Goal: Connect with others: Establish contact or relationships with other users

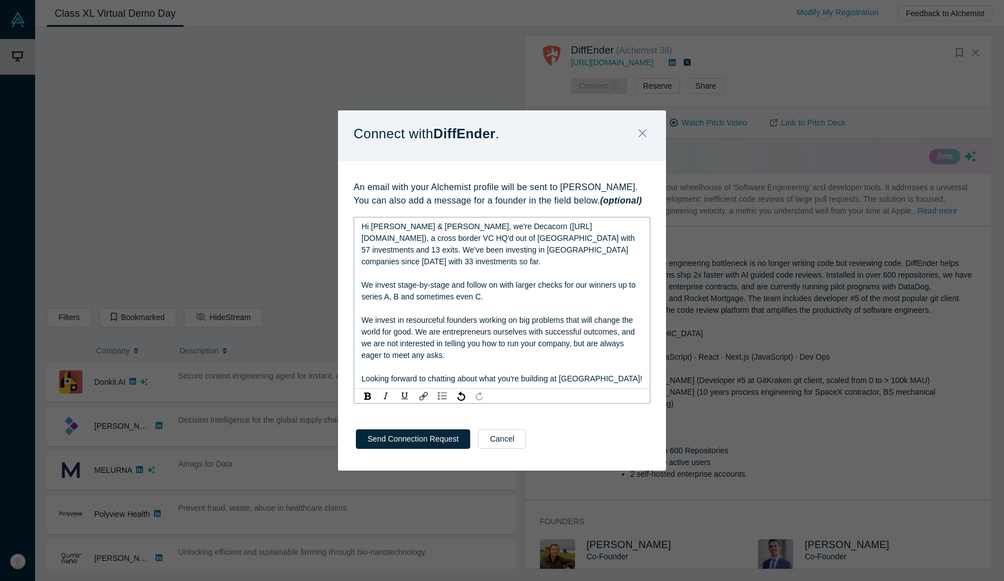
scroll to position [403, 0]
drag, startPoint x: 361, startPoint y: 372, endPoint x: 457, endPoint y: 373, distance: 95.9
click at [457, 374] on span "Looking forward to chatting about what you're building at [GEOGRAPHIC_DATA]!" at bounding box center [501, 378] width 280 height 9
click at [570, 374] on div "Let's chat about what you're building at [GEOGRAPHIC_DATA]!" at bounding box center [502, 379] width 282 height 12
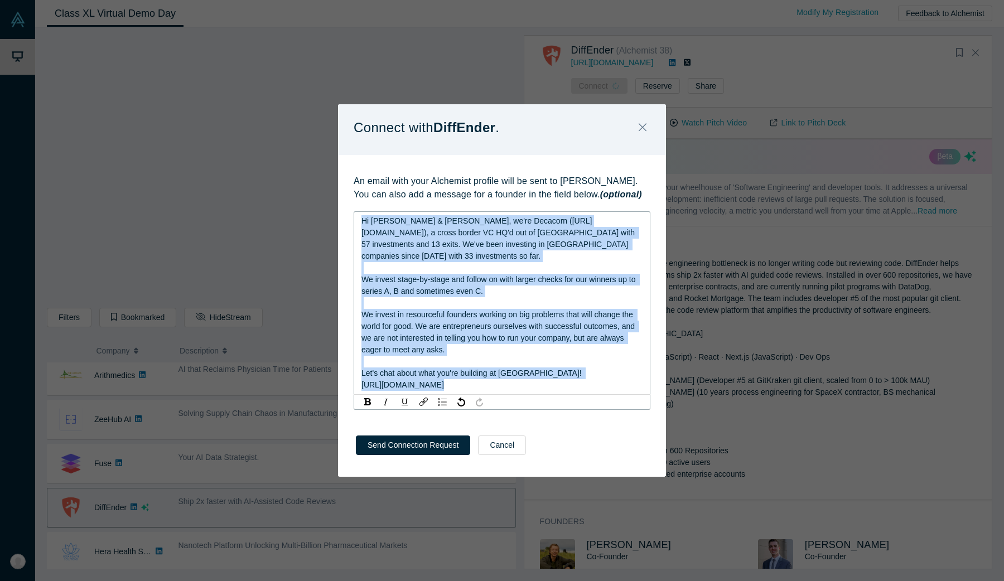
copy div "Hi [PERSON_NAME] & [PERSON_NAME], we're Decacorn ([URL][DOMAIN_NAME]), a cross …"
click at [525, 380] on div "Let's chat about what you're building at [GEOGRAPHIC_DATA]! [URL][DOMAIN_NAME]" at bounding box center [502, 378] width 282 height 23
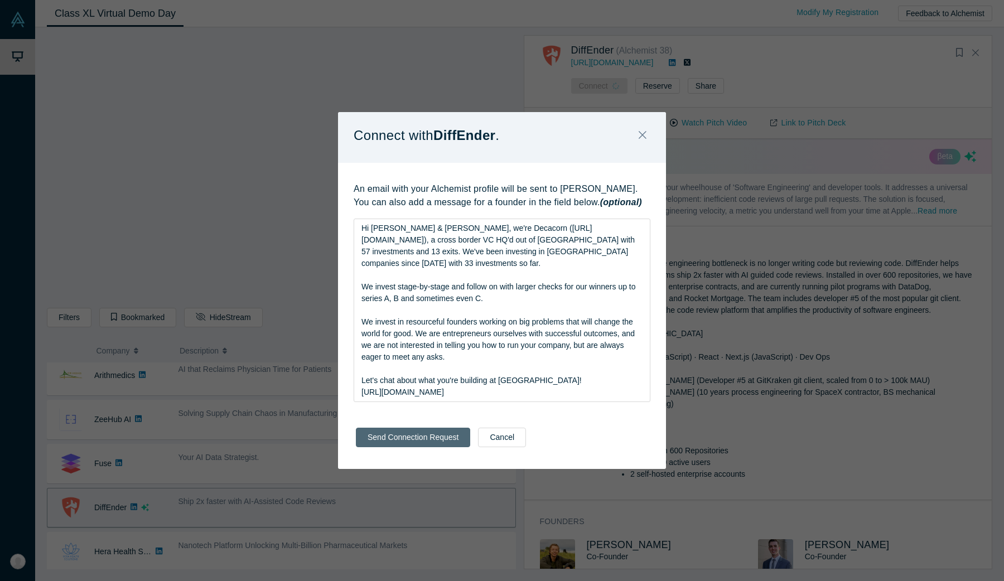
click at [424, 440] on button "Send Connection Request" at bounding box center [413, 438] width 114 height 20
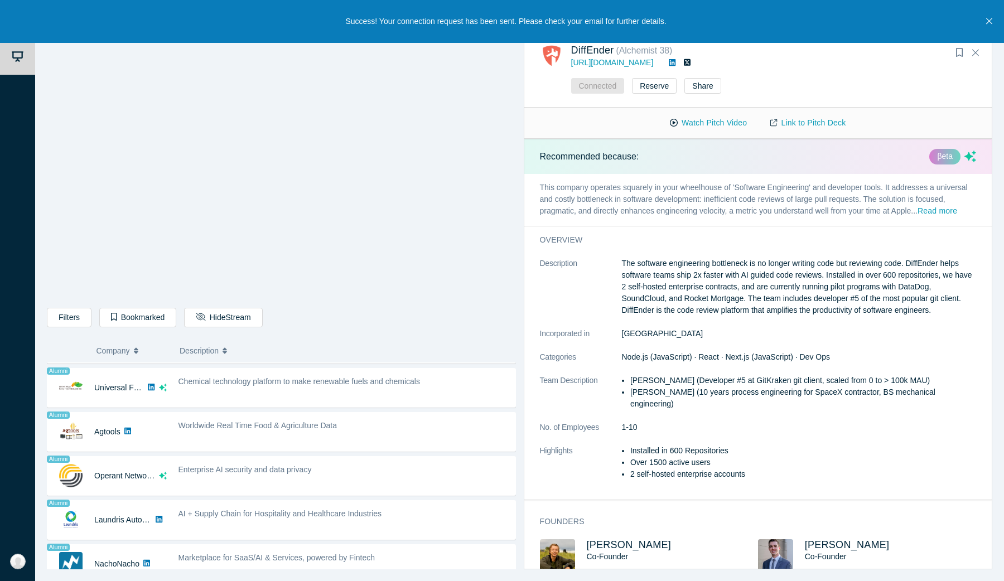
scroll to position [850, 0]
